Goal: Check status

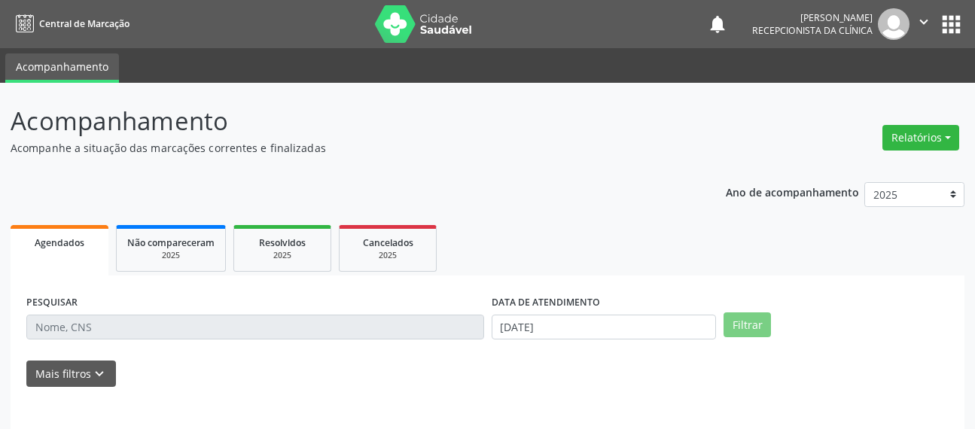
click at [66, 336] on div "PESQUISAR" at bounding box center [255, 320] width 465 height 59
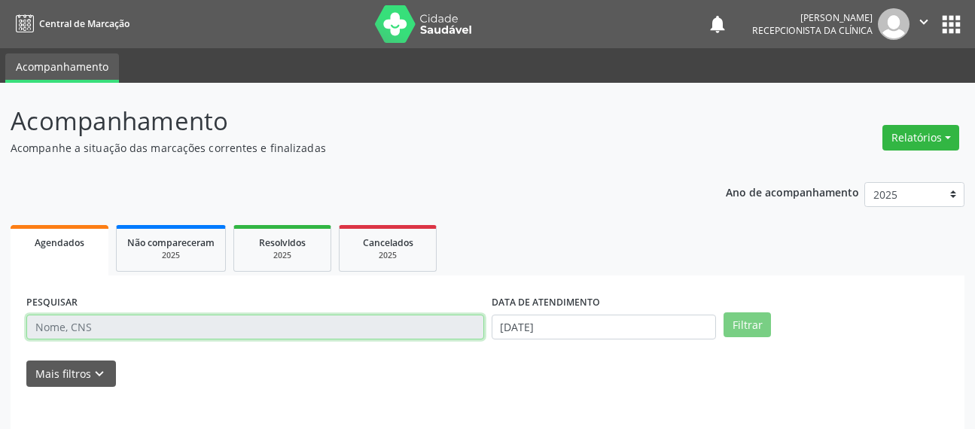
click at [64, 325] on input "text" at bounding box center [255, 328] width 458 height 26
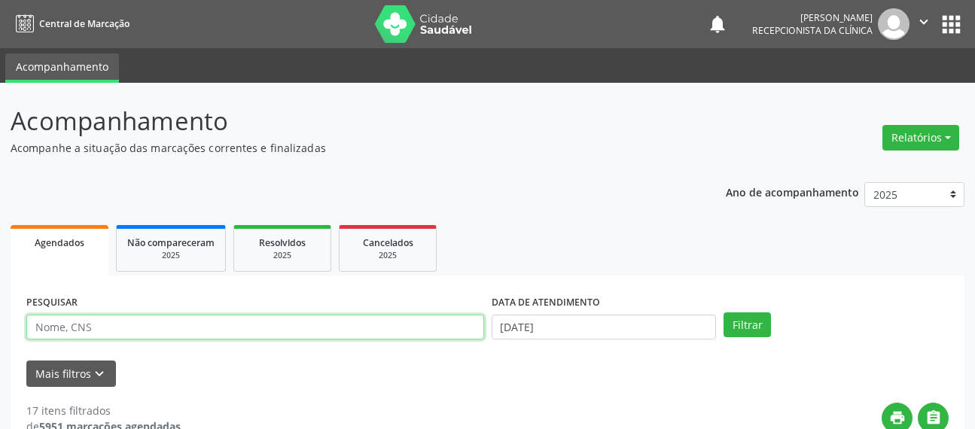
click at [64, 325] on input "text" at bounding box center [255, 328] width 458 height 26
drag, startPoint x: 64, startPoint y: 337, endPoint x: 106, endPoint y: 349, distance: 44.1
click at [87, 338] on input "text" at bounding box center [255, 328] width 458 height 26
type input "vilma"
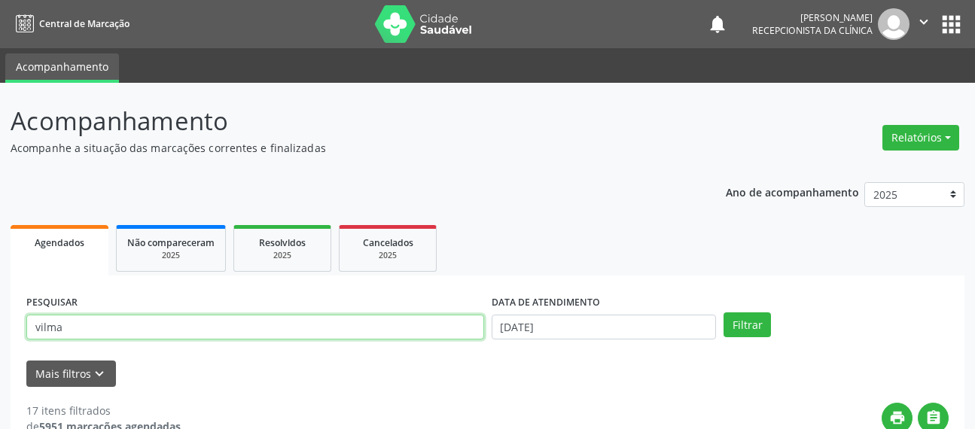
click at [724, 312] on button "Filtrar" at bounding box center [747, 325] width 47 height 26
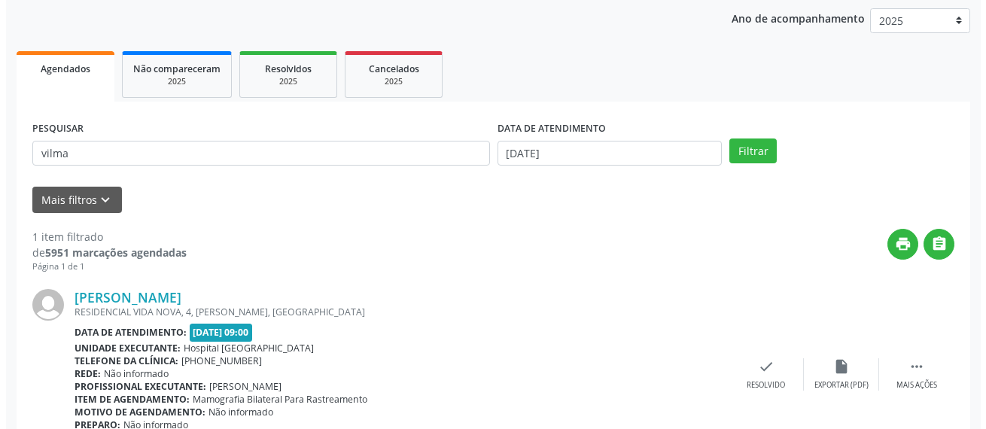
scroll to position [248, 0]
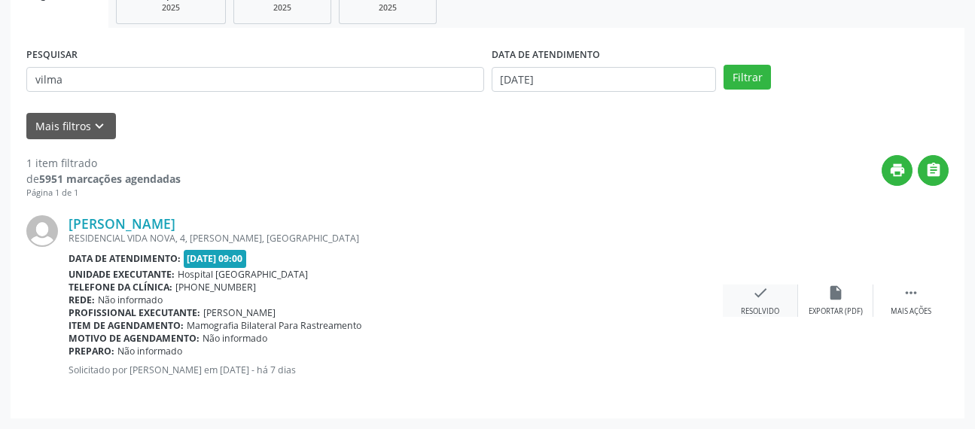
click at [769, 298] on div "check Resolvido" at bounding box center [760, 301] width 75 height 32
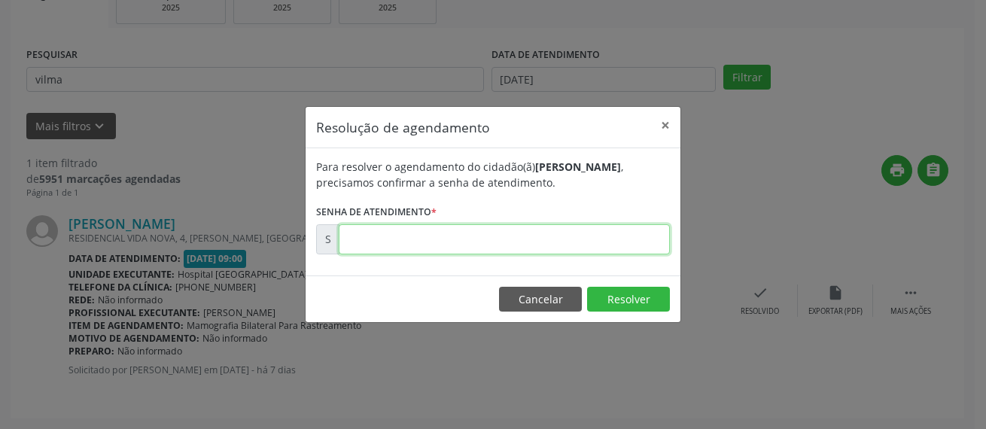
drag, startPoint x: 574, startPoint y: 249, endPoint x: 548, endPoint y: 230, distance: 31.8
click at [571, 246] on input "text" at bounding box center [504, 239] width 331 height 30
type input "00173848"
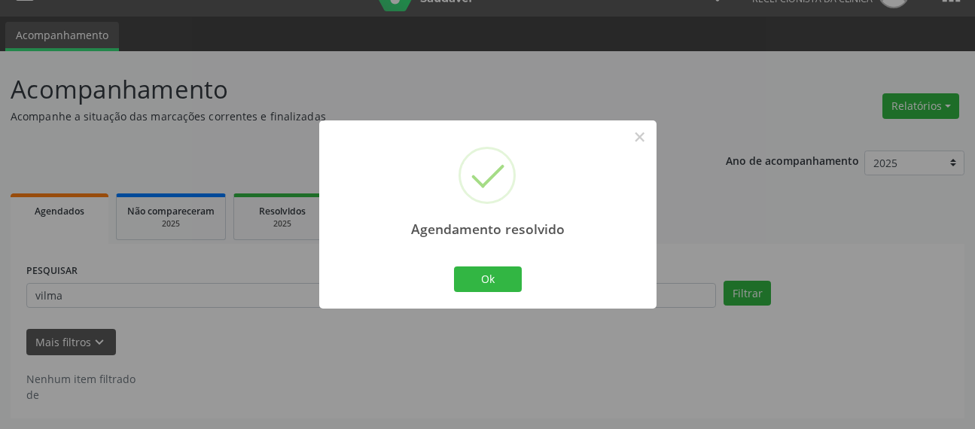
scroll to position [32, 0]
drag, startPoint x: 468, startPoint y: 279, endPoint x: 441, endPoint y: 267, distance: 29.7
click at [469, 279] on button "Ok" at bounding box center [488, 280] width 68 height 26
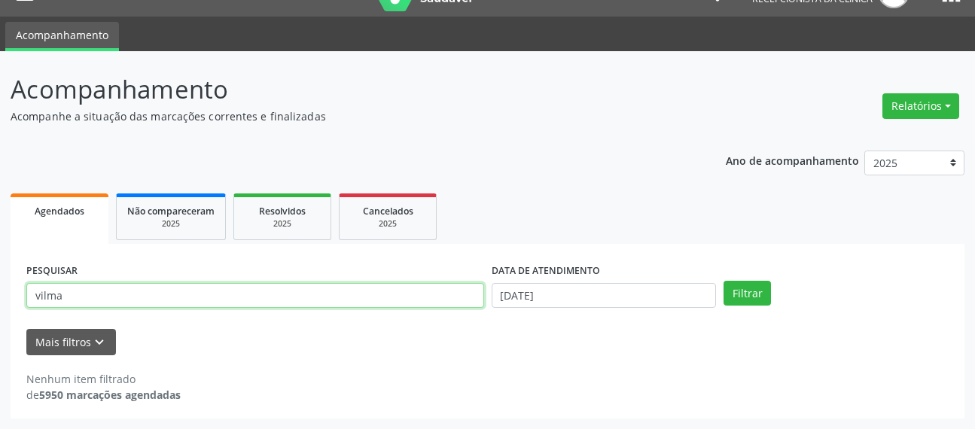
drag, startPoint x: 50, startPoint y: 300, endPoint x: 0, endPoint y: 222, distance: 92.1
click at [0, 273] on div "Acompanhamento Acompanhe a situação das marcações correntes e finalizadas Relat…" at bounding box center [487, 240] width 975 height 378
type input "[PERSON_NAME]"
click at [724, 281] on button "Filtrar" at bounding box center [747, 294] width 47 height 26
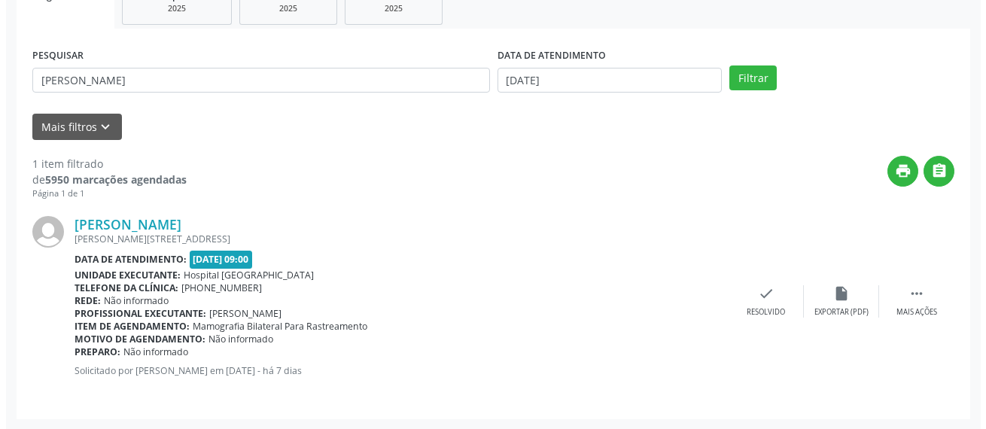
scroll to position [248, 0]
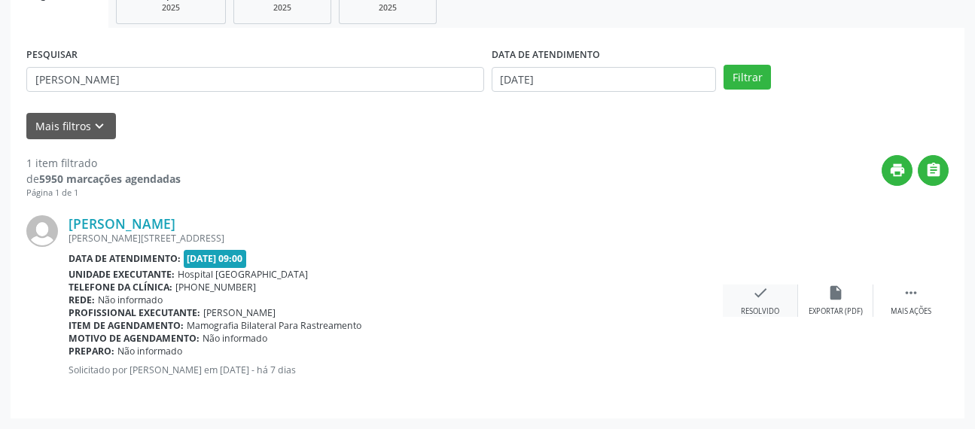
click at [755, 297] on icon "check" at bounding box center [760, 293] width 17 height 17
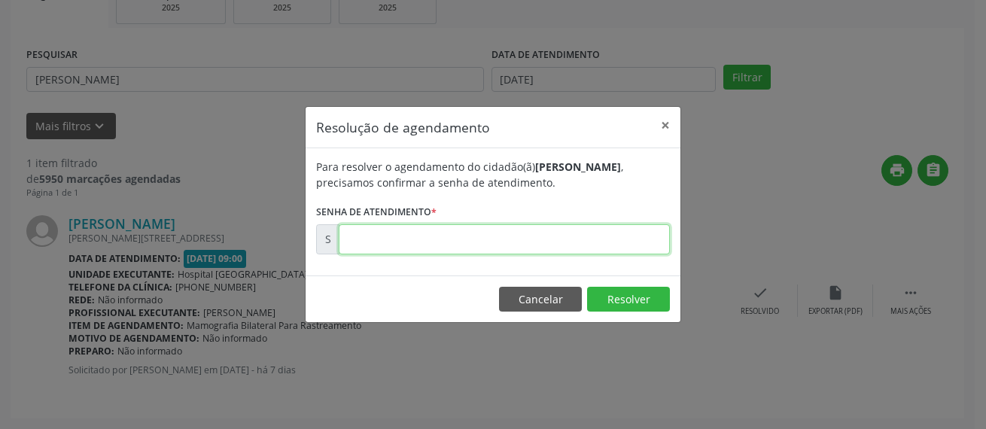
click at [584, 229] on input "text" at bounding box center [504, 239] width 331 height 30
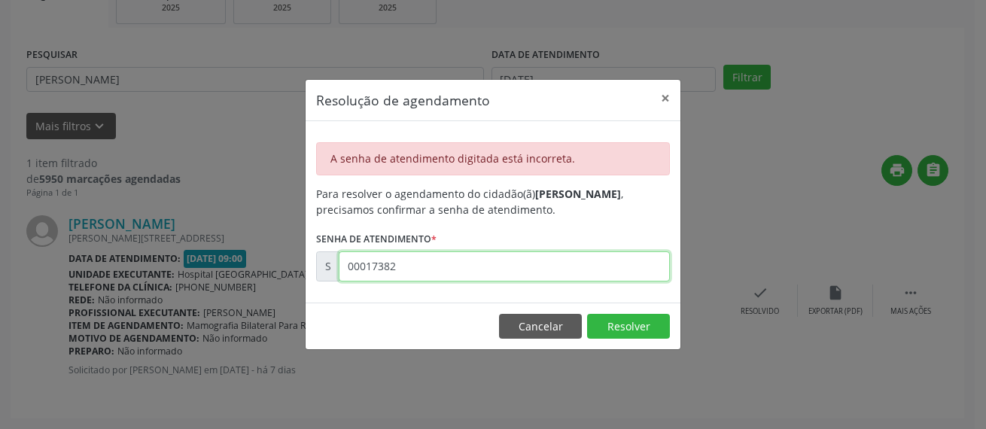
drag, startPoint x: 392, startPoint y: 265, endPoint x: 239, endPoint y: 252, distance: 154.2
click at [237, 253] on div "Resolução de agendamento × A senha de atendimento digitada está incorreta. Para…" at bounding box center [493, 214] width 986 height 429
type input "00173824"
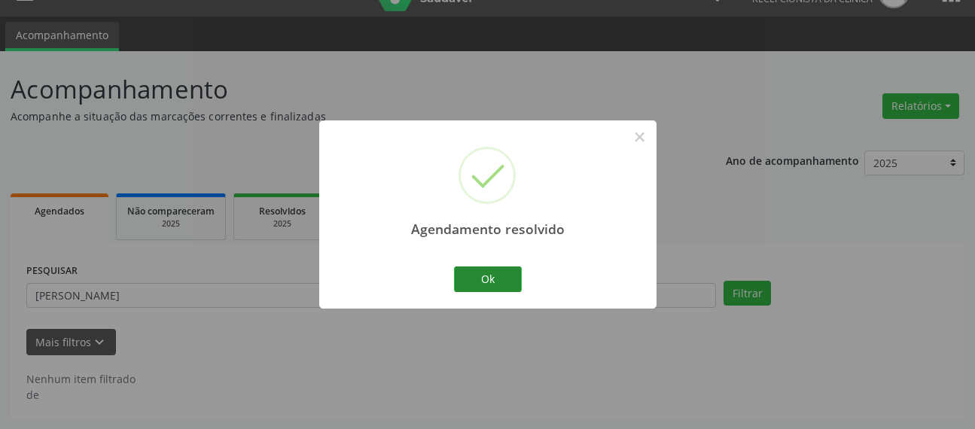
scroll to position [32, 0]
click at [520, 273] on button "Ok" at bounding box center [488, 280] width 68 height 26
